Goal: Information Seeking & Learning: Learn about a topic

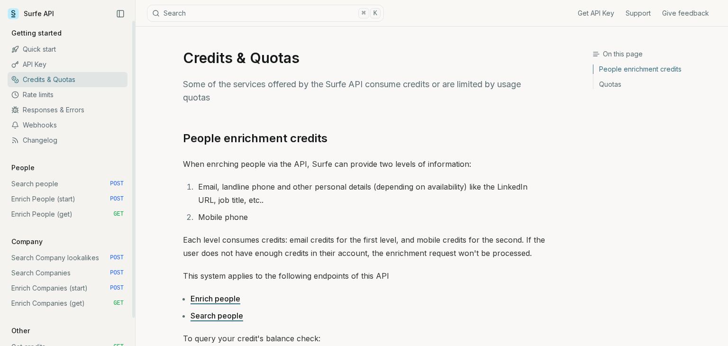
click at [82, 82] on link "Credits & Quotas" at bounding box center [68, 79] width 120 height 15
click at [55, 95] on link "Rate limits" at bounding box center [68, 94] width 120 height 15
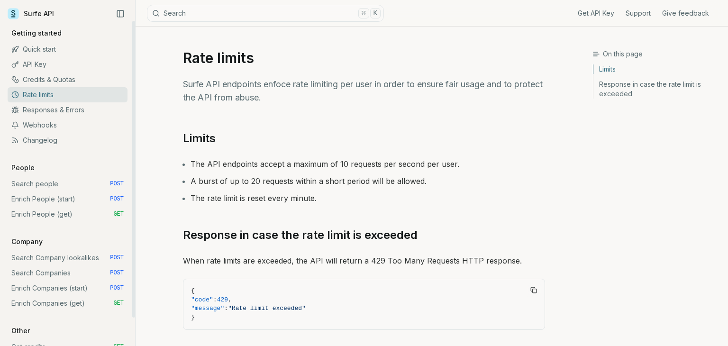
click at [616, 66] on link "Limits" at bounding box center [656, 70] width 127 height 12
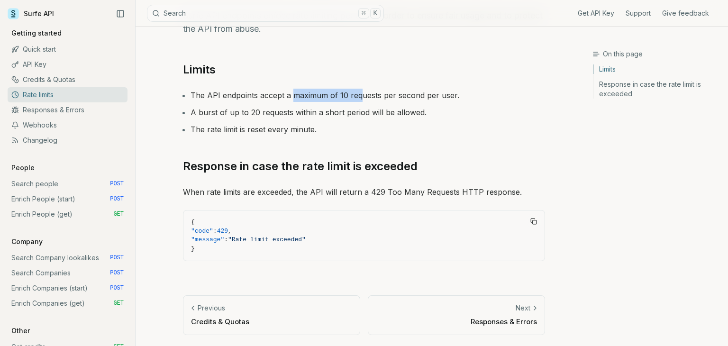
drag, startPoint x: 294, startPoint y: 89, endPoint x: 361, endPoint y: 87, distance: 66.8
click at [361, 87] on div "Limits The API endpoints accept a maximum of 10 requests per second per user. A…" at bounding box center [364, 167] width 362 height 210
click at [289, 110] on li "A burst of up to 20 requests within a short period will be allowed." at bounding box center [367, 112] width 354 height 13
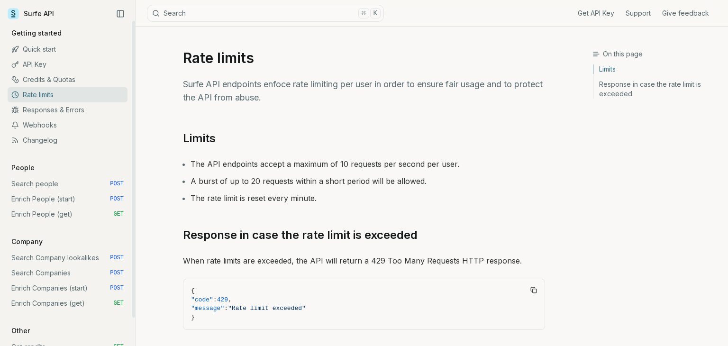
click at [58, 112] on link "Responses & Errors" at bounding box center [68, 109] width 120 height 15
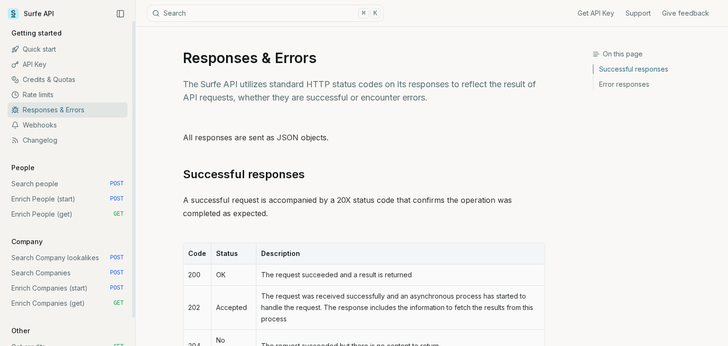
click at [51, 123] on link "Webhooks" at bounding box center [68, 125] width 120 height 15
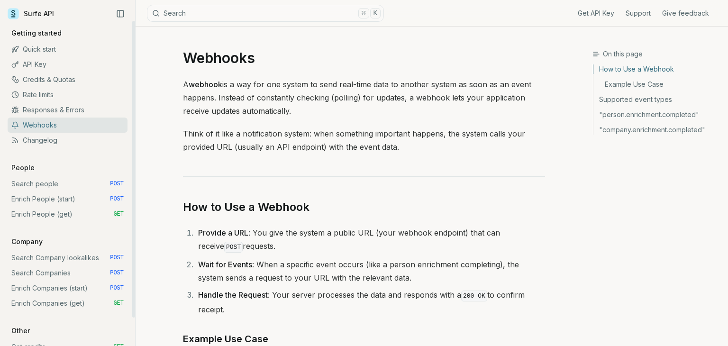
click at [42, 138] on link "Changelog" at bounding box center [68, 140] width 120 height 15
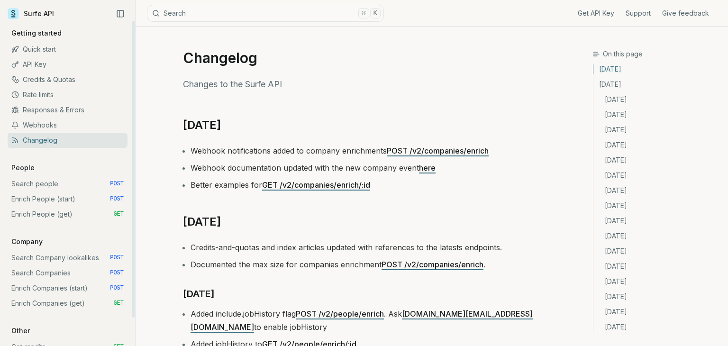
click at [50, 52] on link "Quick start" at bounding box center [68, 49] width 120 height 15
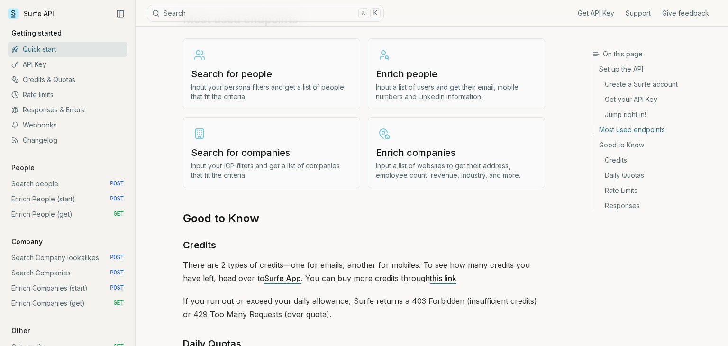
scroll to position [1158, 0]
click at [47, 85] on link "Credits & Quotas" at bounding box center [68, 79] width 120 height 15
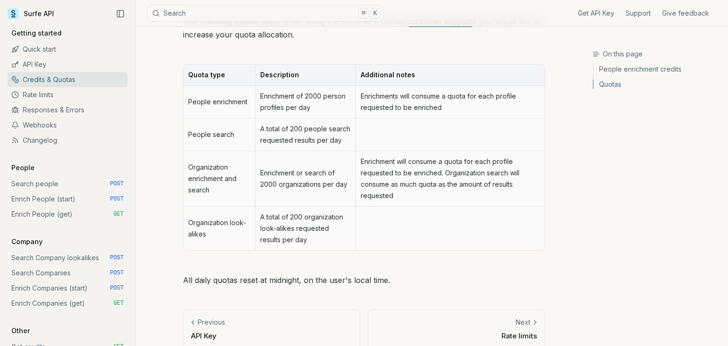
scroll to position [479, 0]
